Goal: Task Accomplishment & Management: Use online tool/utility

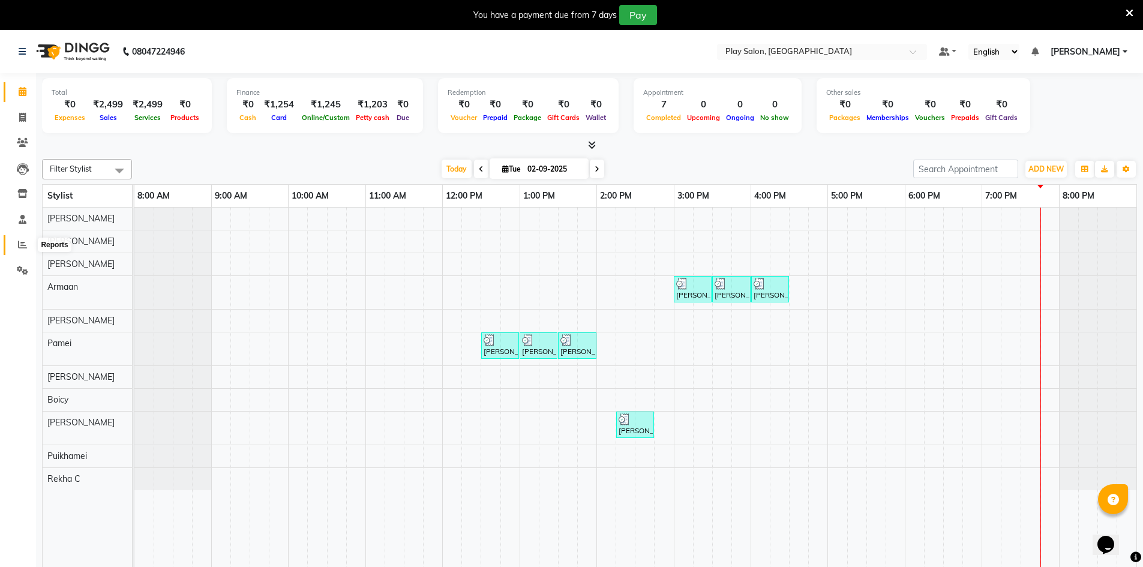
click at [29, 241] on span at bounding box center [22, 245] width 21 height 14
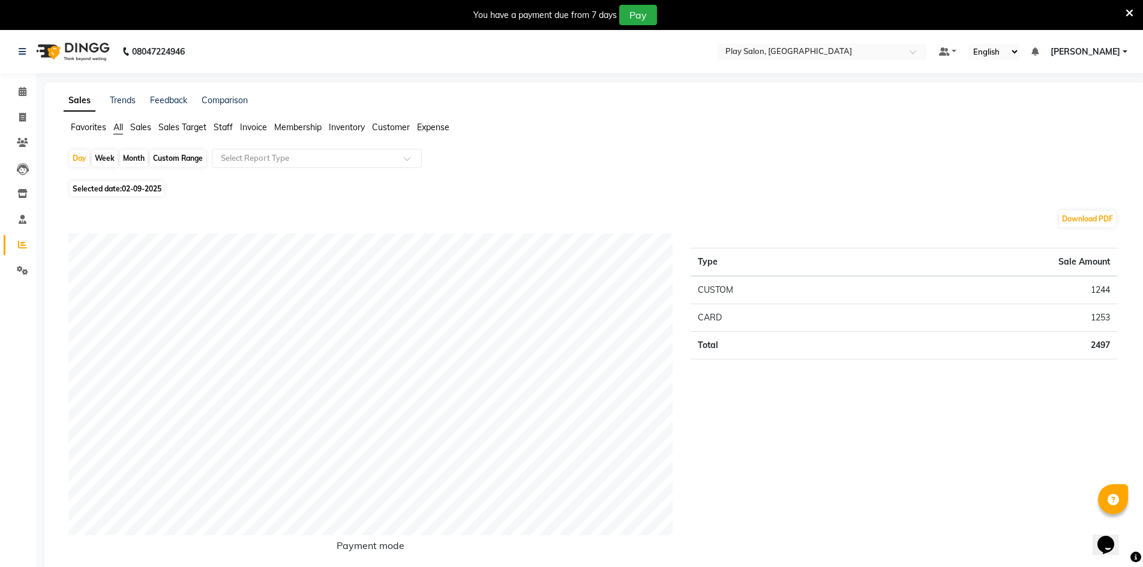
click at [191, 127] on span "Sales Target" at bounding box center [182, 127] width 48 height 11
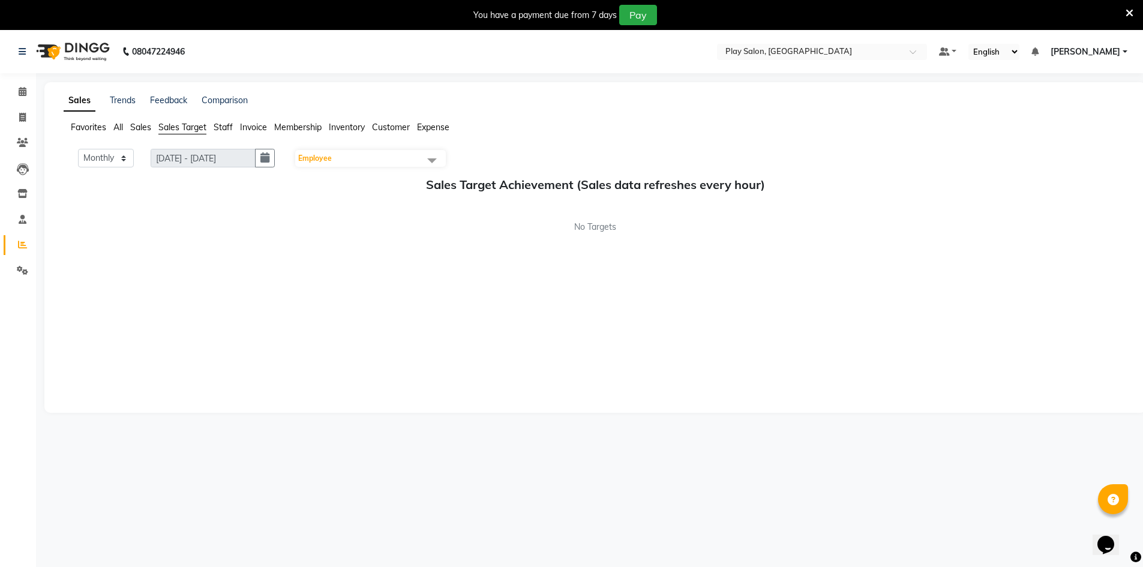
click at [225, 125] on span "Staff" at bounding box center [223, 127] width 19 height 11
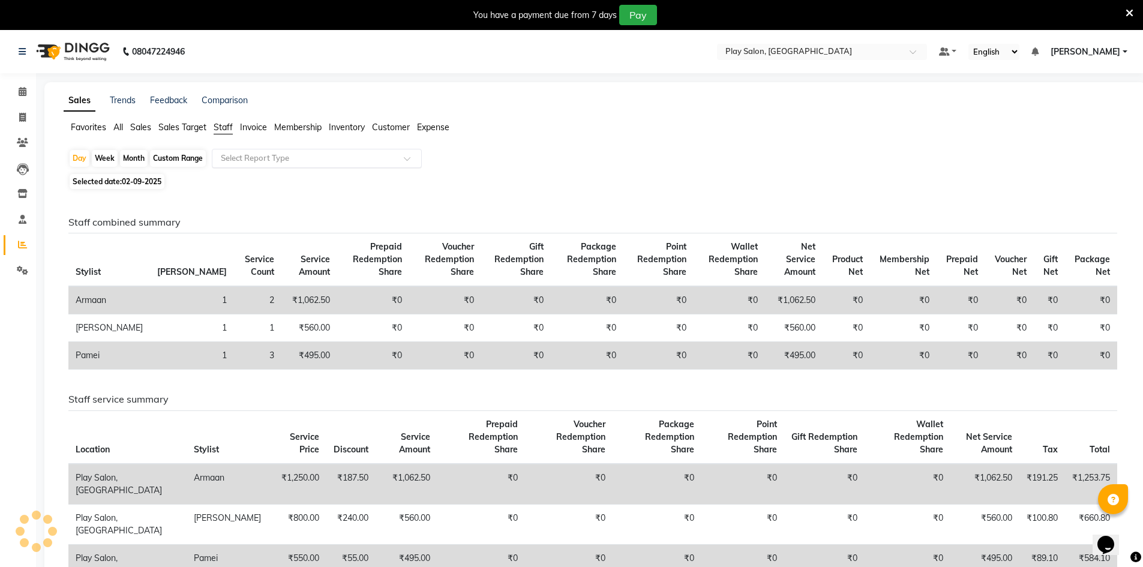
click at [260, 155] on input "text" at bounding box center [304, 158] width 173 height 12
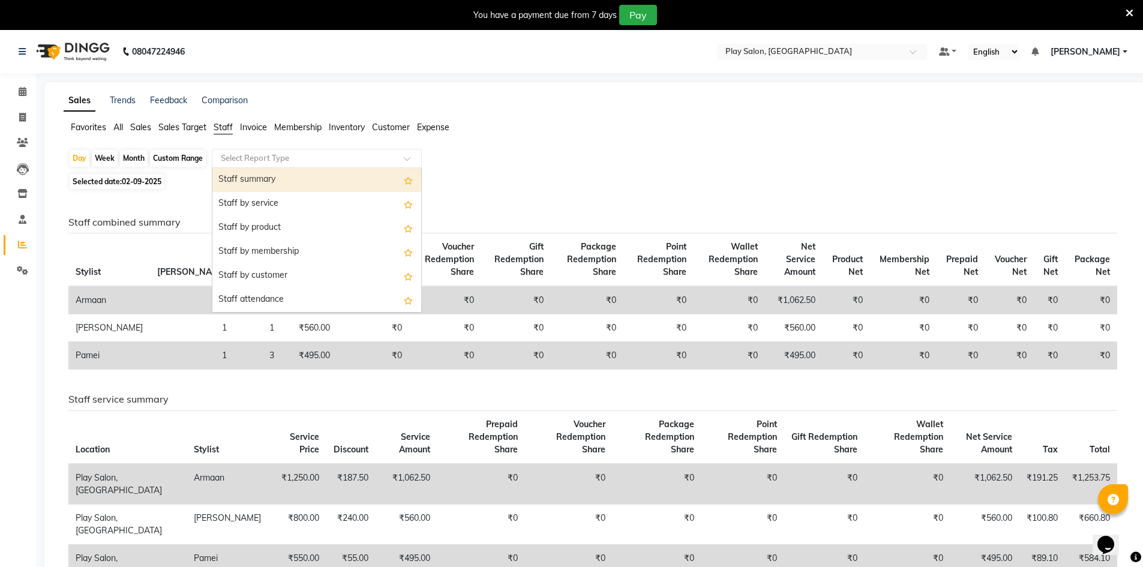
click at [255, 184] on div "Staff summary" at bounding box center [316, 180] width 209 height 24
select select "filtered_report"
select select "csv"
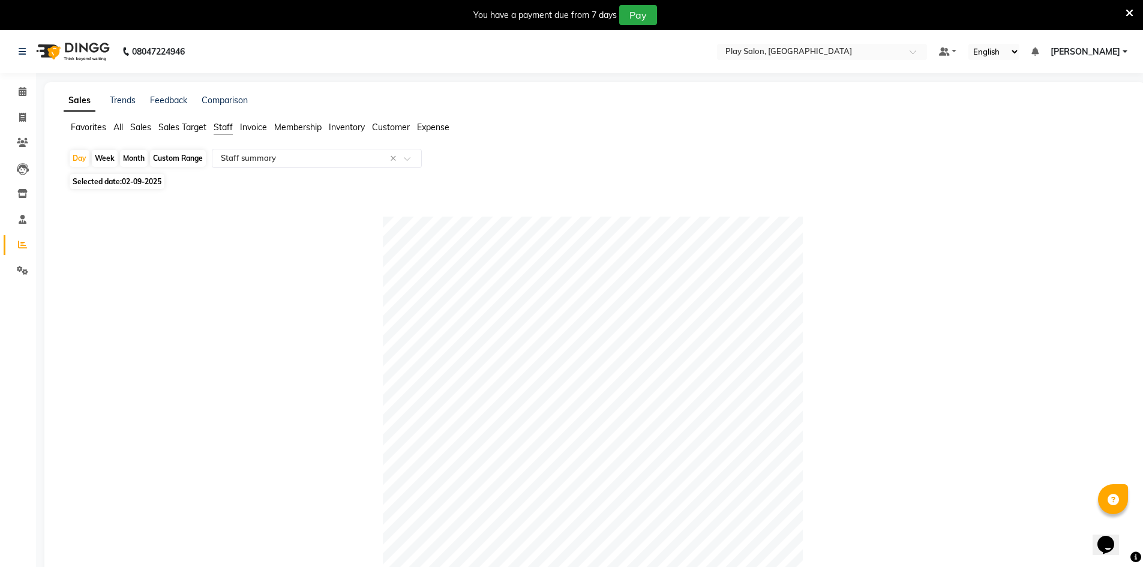
click at [140, 126] on span "Sales" at bounding box center [140, 127] width 21 height 11
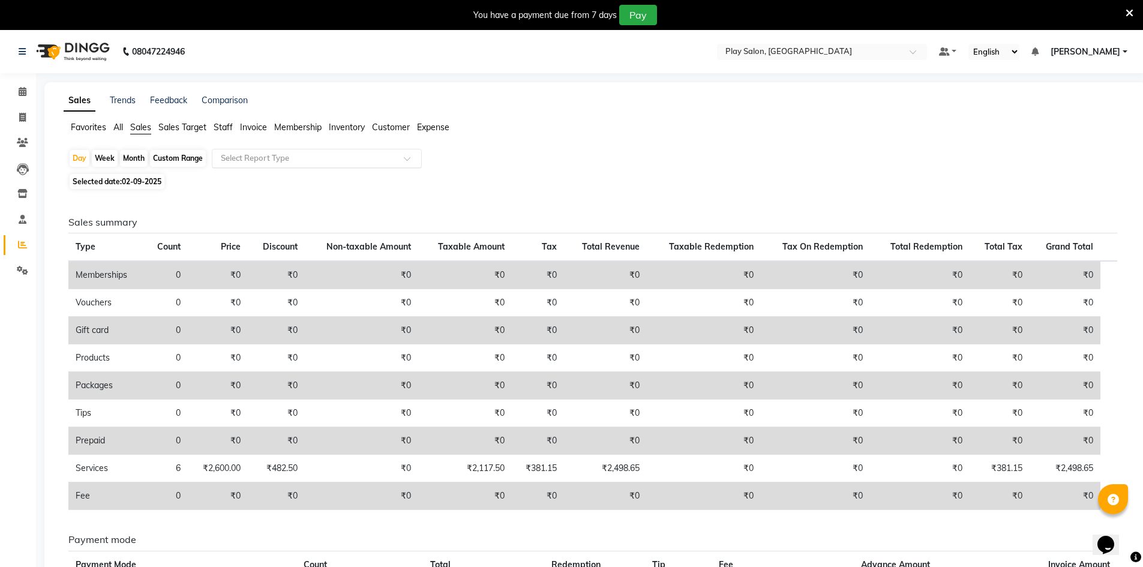
click at [250, 153] on input "text" at bounding box center [304, 158] width 173 height 12
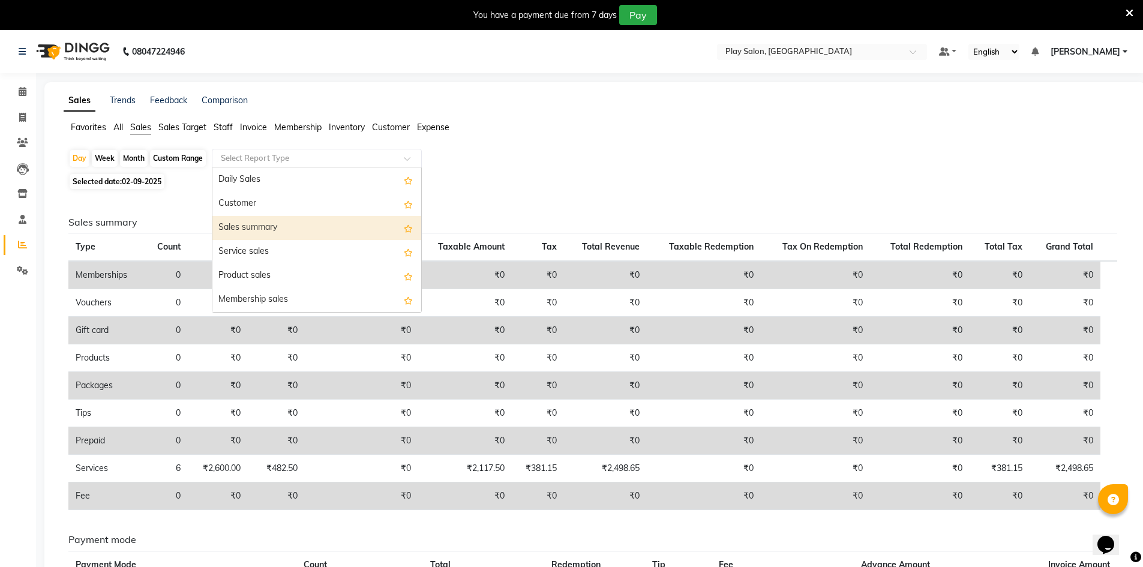
click at [272, 230] on div "Sales summary" at bounding box center [316, 228] width 209 height 24
select select "filtered_report"
select select "csv"
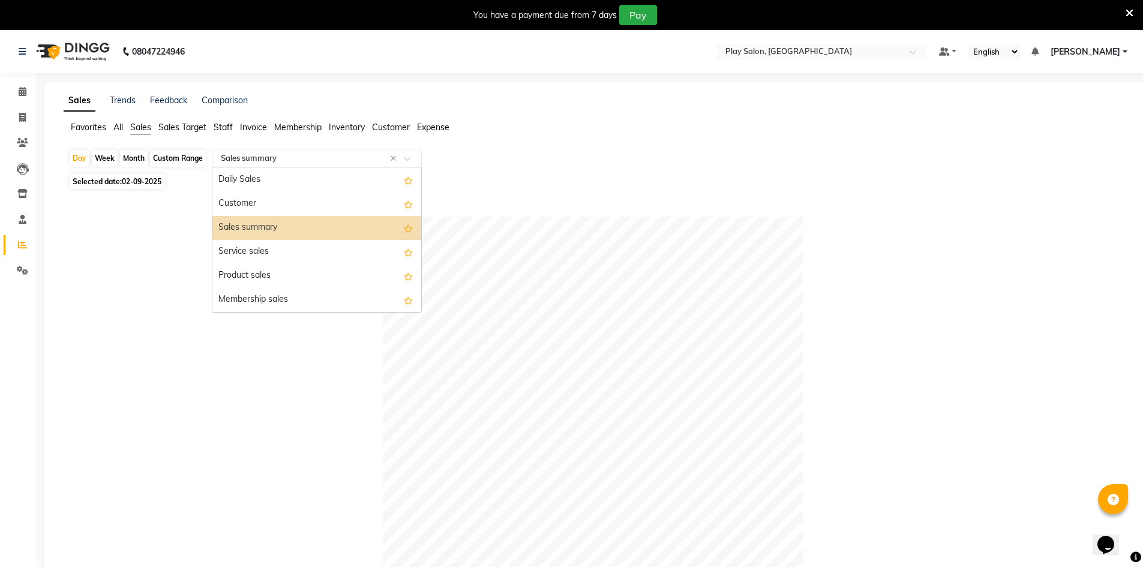
click at [300, 161] on input "text" at bounding box center [304, 158] width 173 height 12
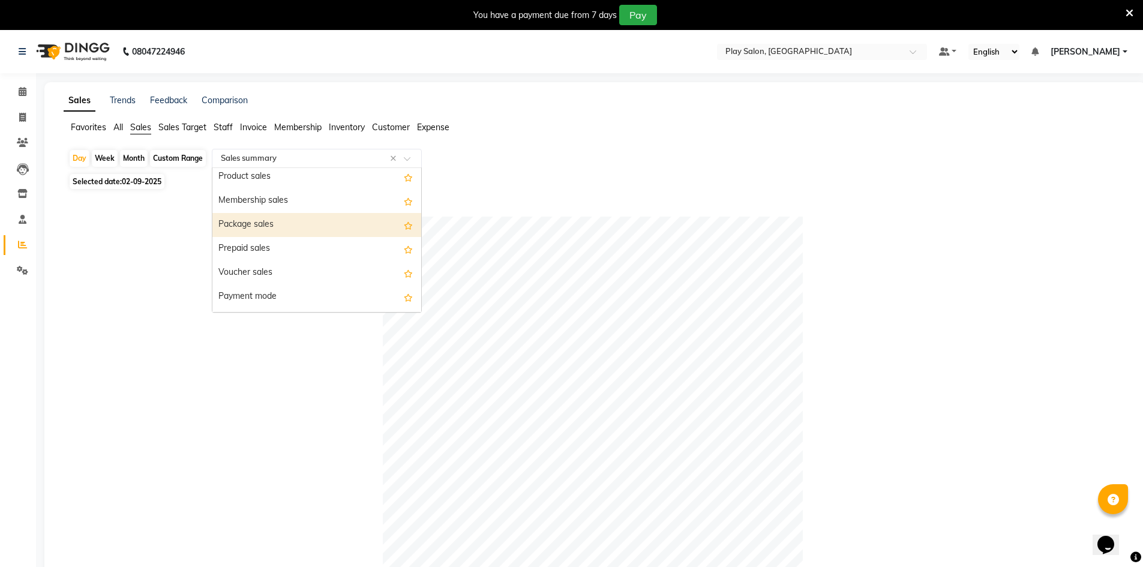
scroll to position [120, 0]
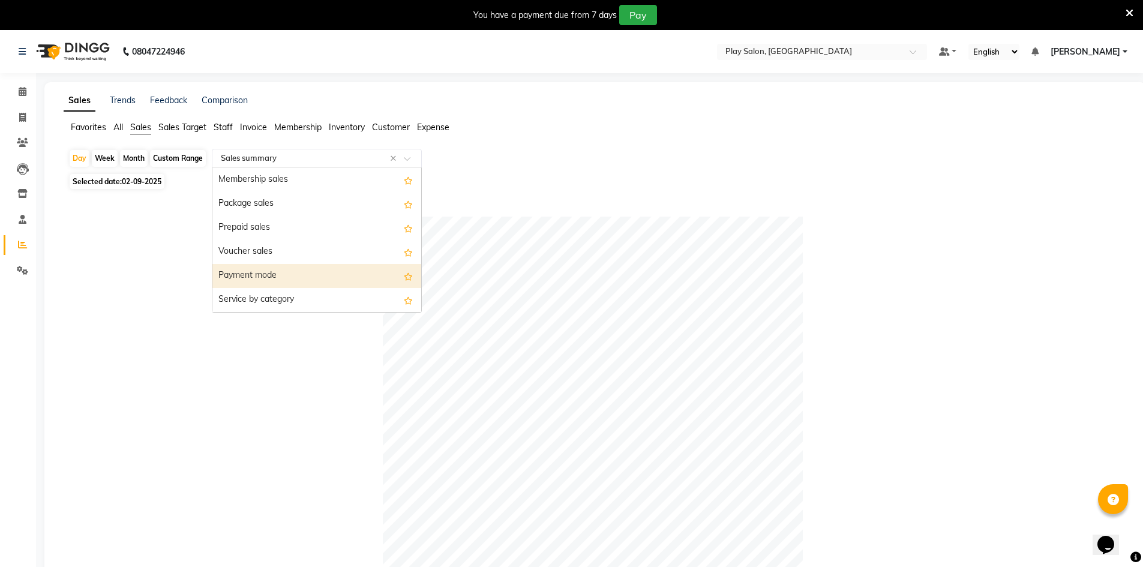
click at [268, 284] on div "Payment mode" at bounding box center [316, 276] width 209 height 24
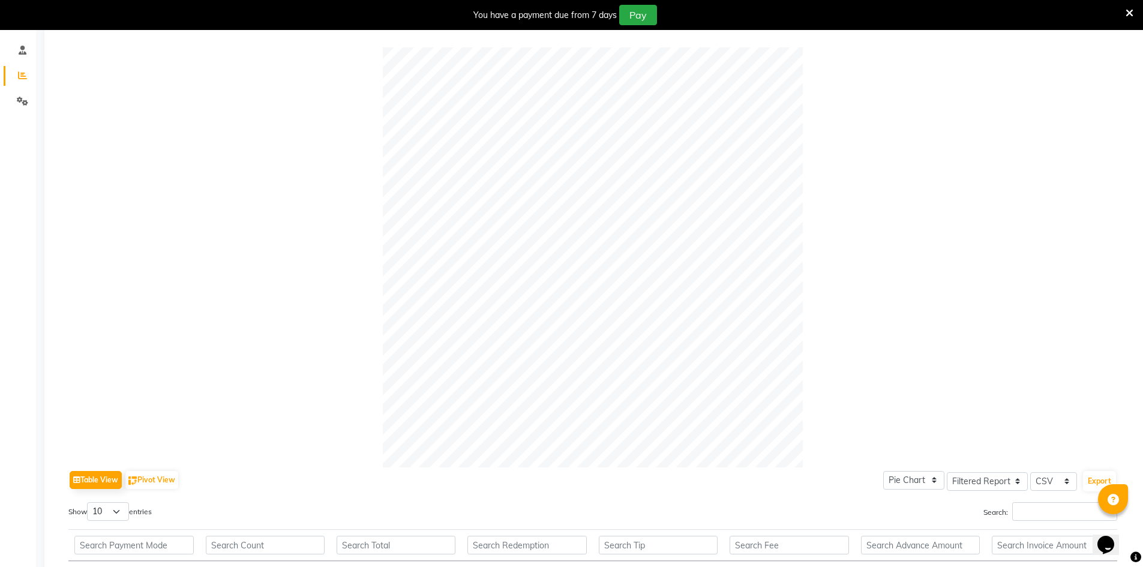
scroll to position [333, 0]
